Goal: Browse casually

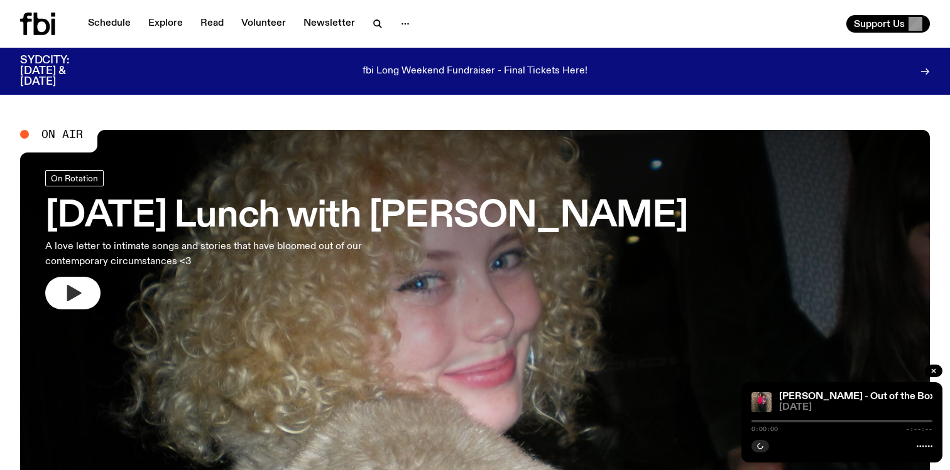
click at [70, 281] on button "button" at bounding box center [72, 293] width 55 height 33
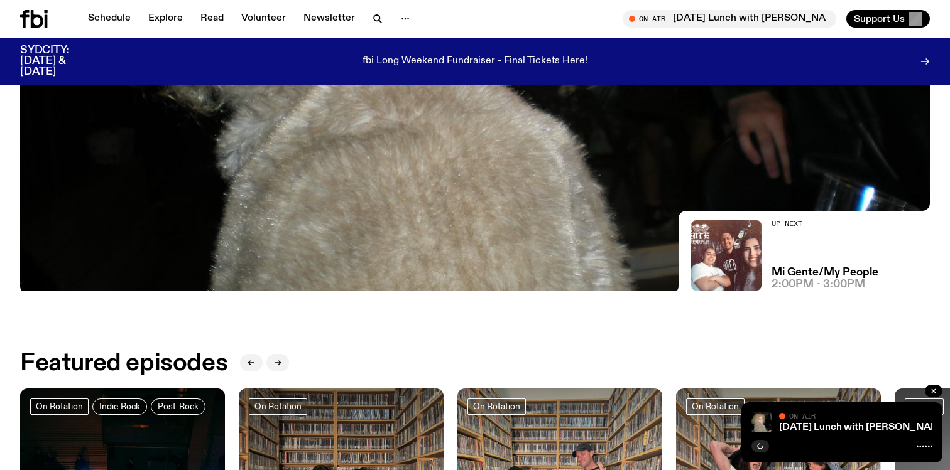
scroll to position [352, 0]
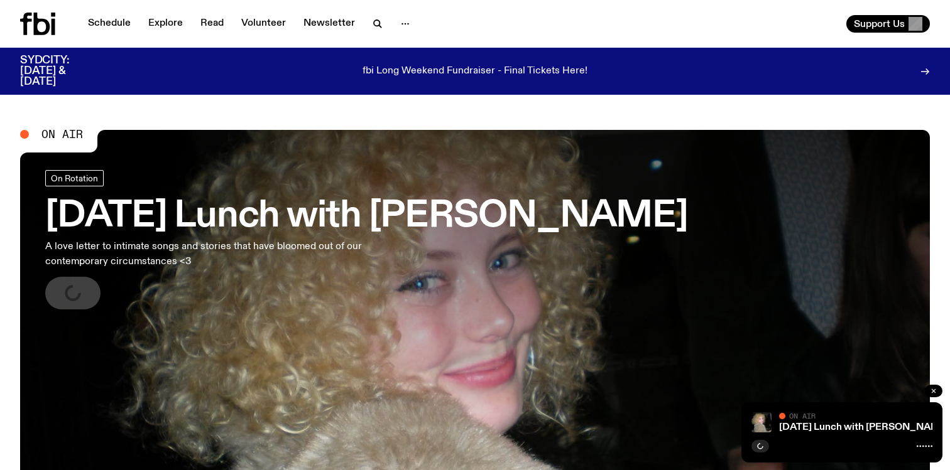
click at [935, 389] on icon "button" at bounding box center [933, 391] width 4 height 4
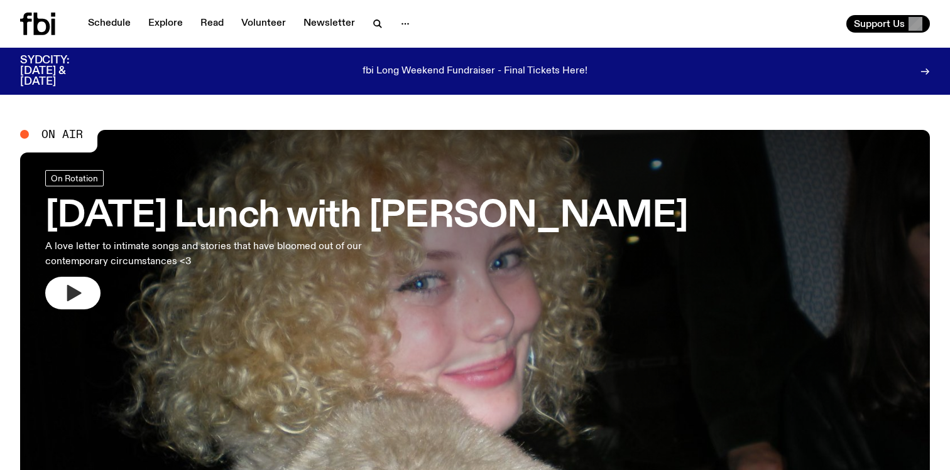
click at [82, 283] on icon "button" at bounding box center [73, 293] width 20 height 20
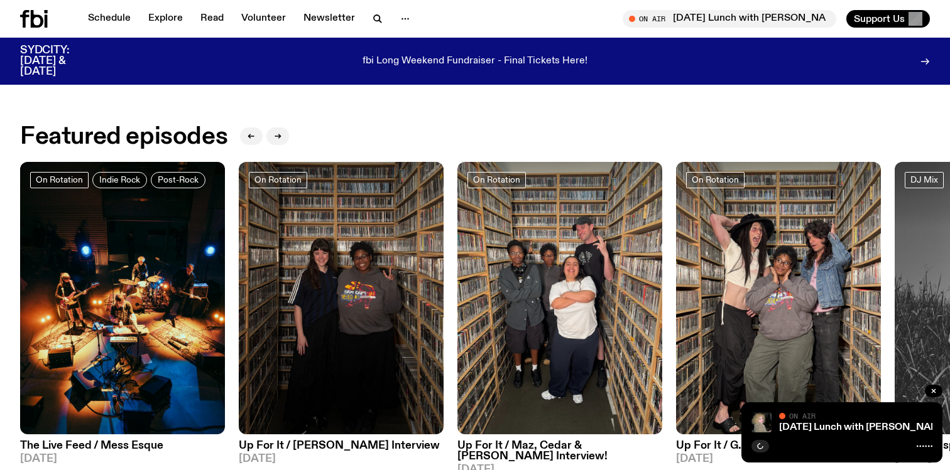
scroll to position [568, 0]
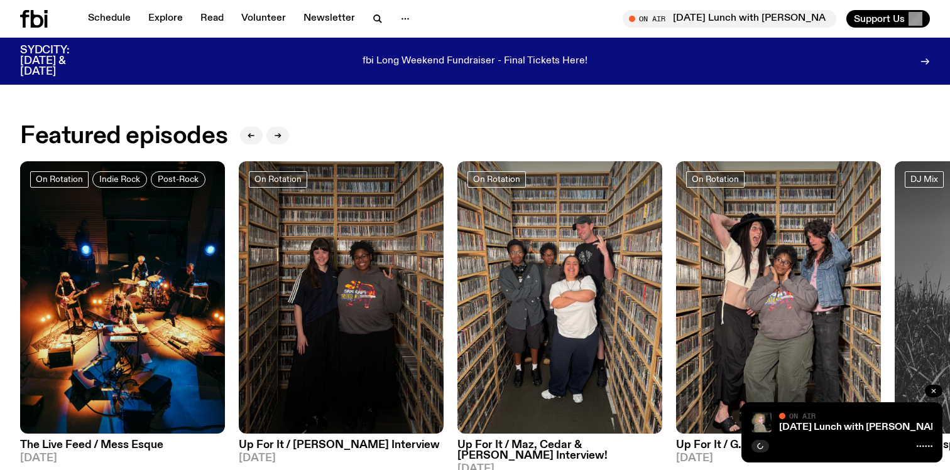
click at [936, 393] on icon "button" at bounding box center [933, 391] width 8 height 8
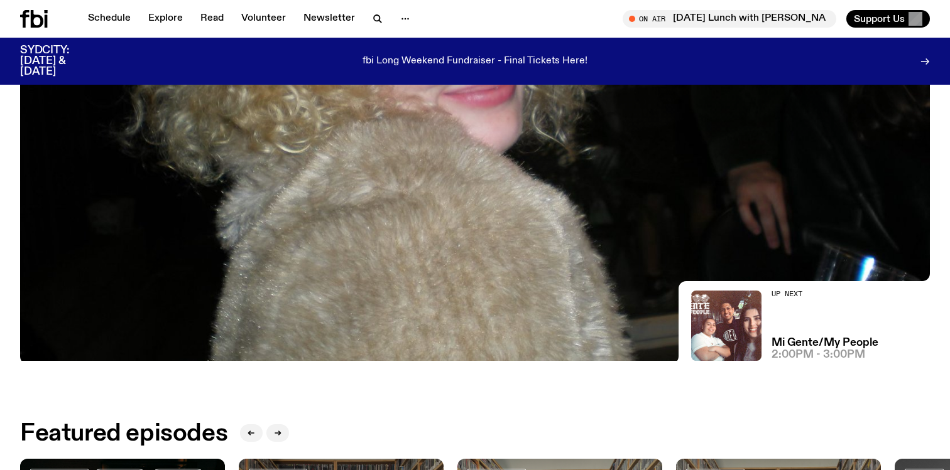
scroll to position [277, 0]
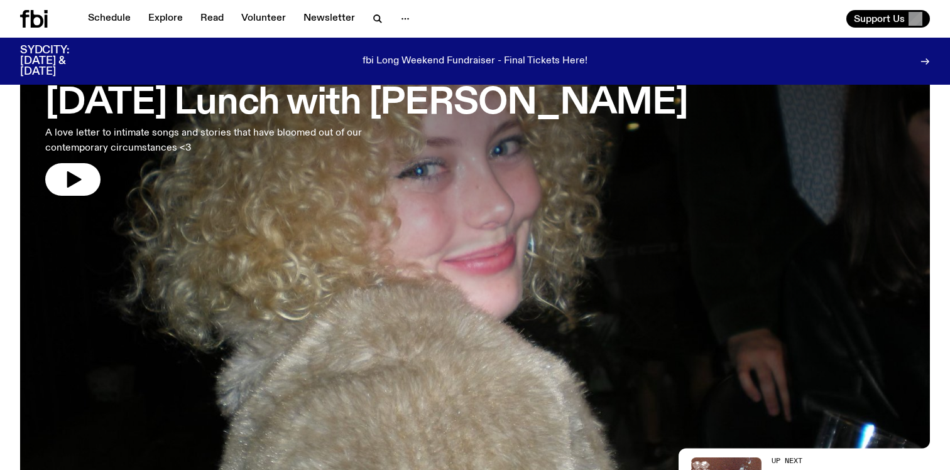
scroll to position [127, 0]
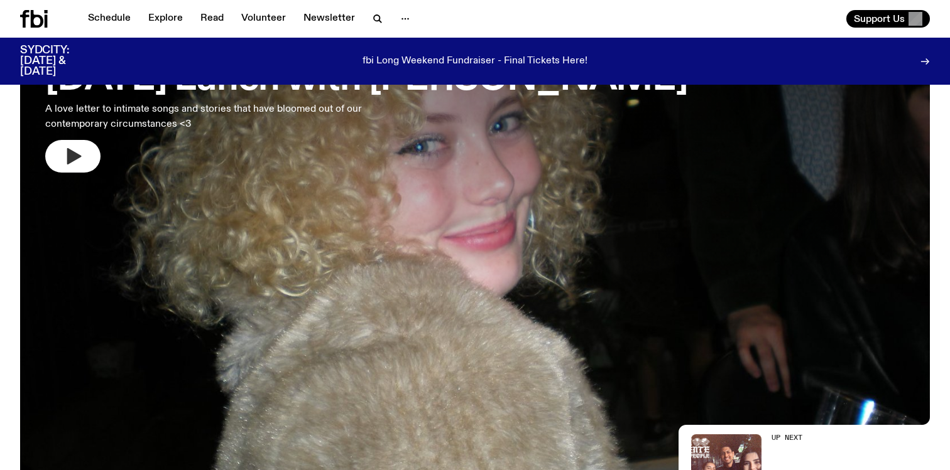
click at [94, 157] on button "button" at bounding box center [72, 156] width 55 height 33
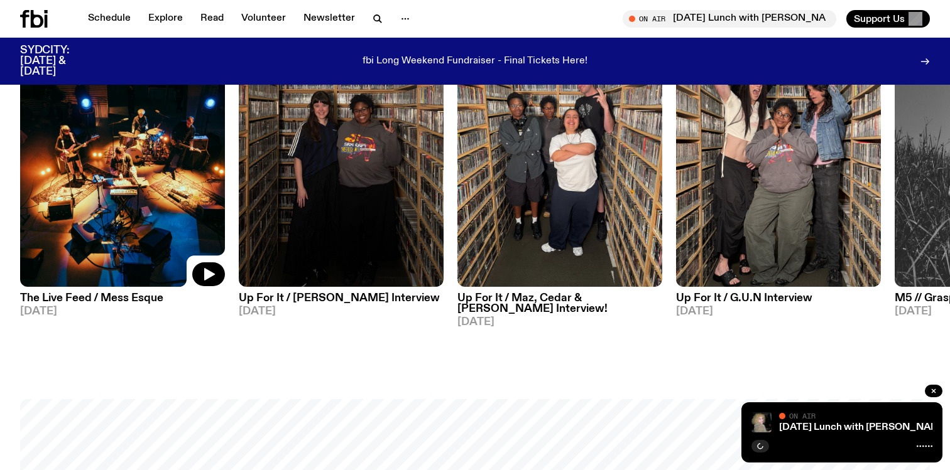
scroll to position [716, 0]
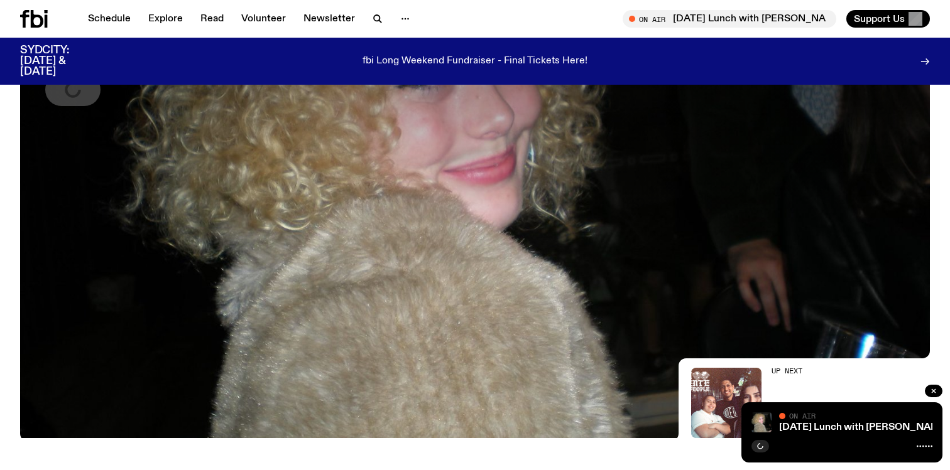
scroll to position [205, 0]
